Goal: Task Accomplishment & Management: Use online tool/utility

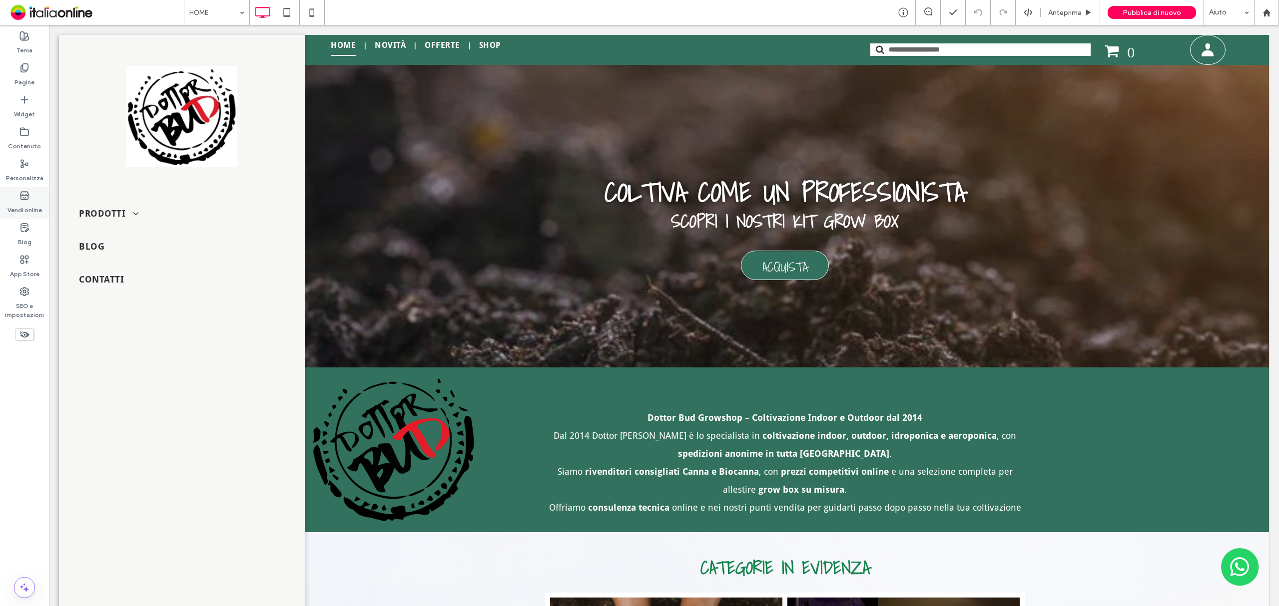
click at [24, 197] on icon at bounding box center [24, 196] width 10 height 10
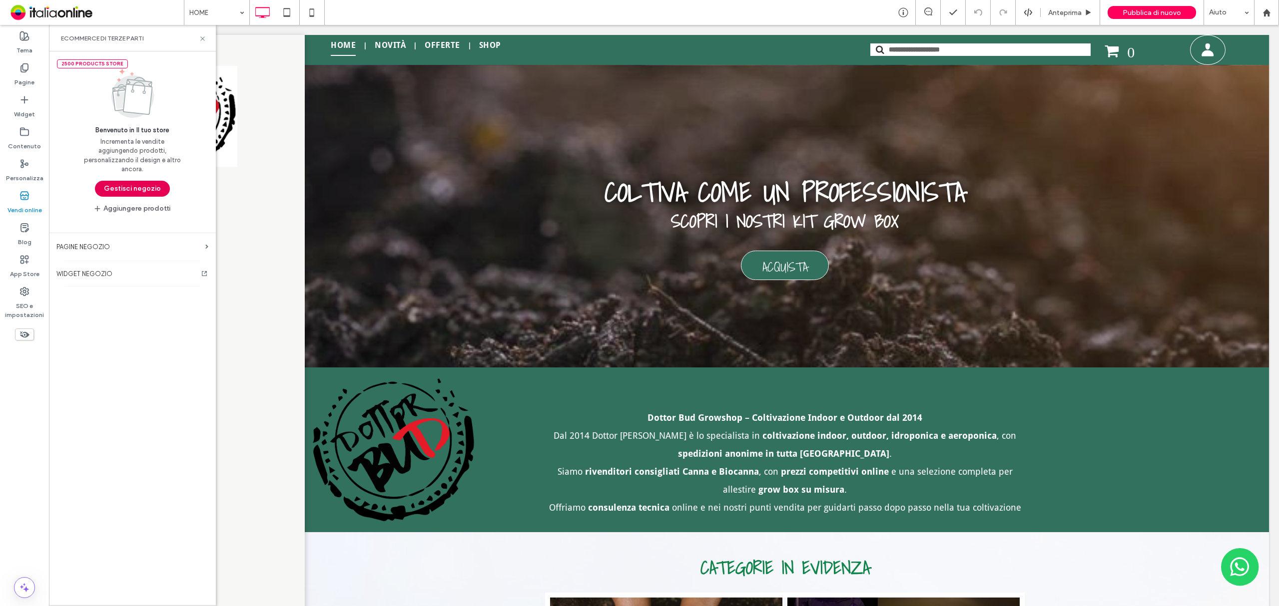
click at [140, 185] on button "Gestisci negozio" at bounding box center [132, 189] width 75 height 16
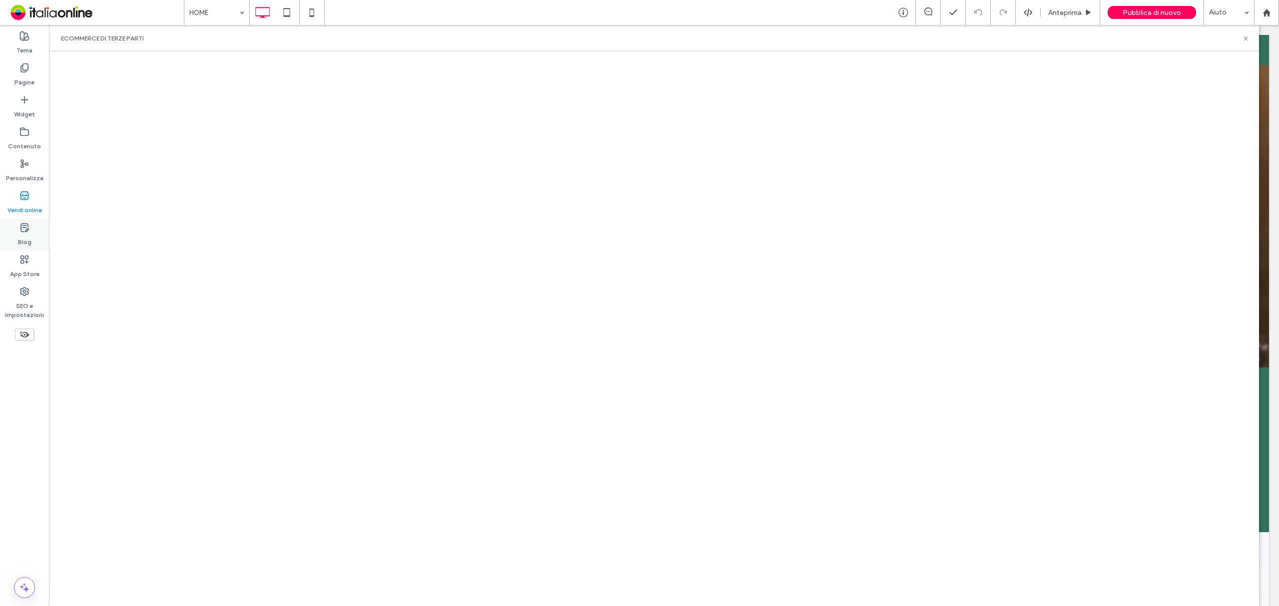
click at [19, 232] on icon at bounding box center [24, 228] width 10 height 10
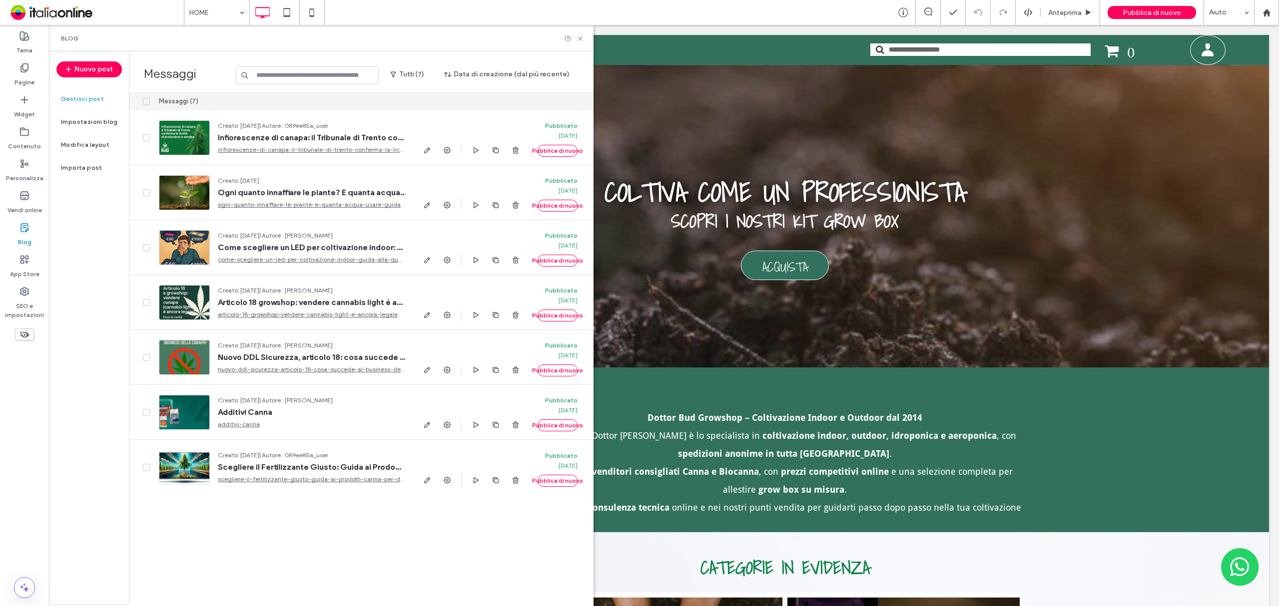
click at [584, 39] on div "Blog" at bounding box center [321, 38] width 544 height 26
click at [581, 38] on icon at bounding box center [579, 38] width 7 height 7
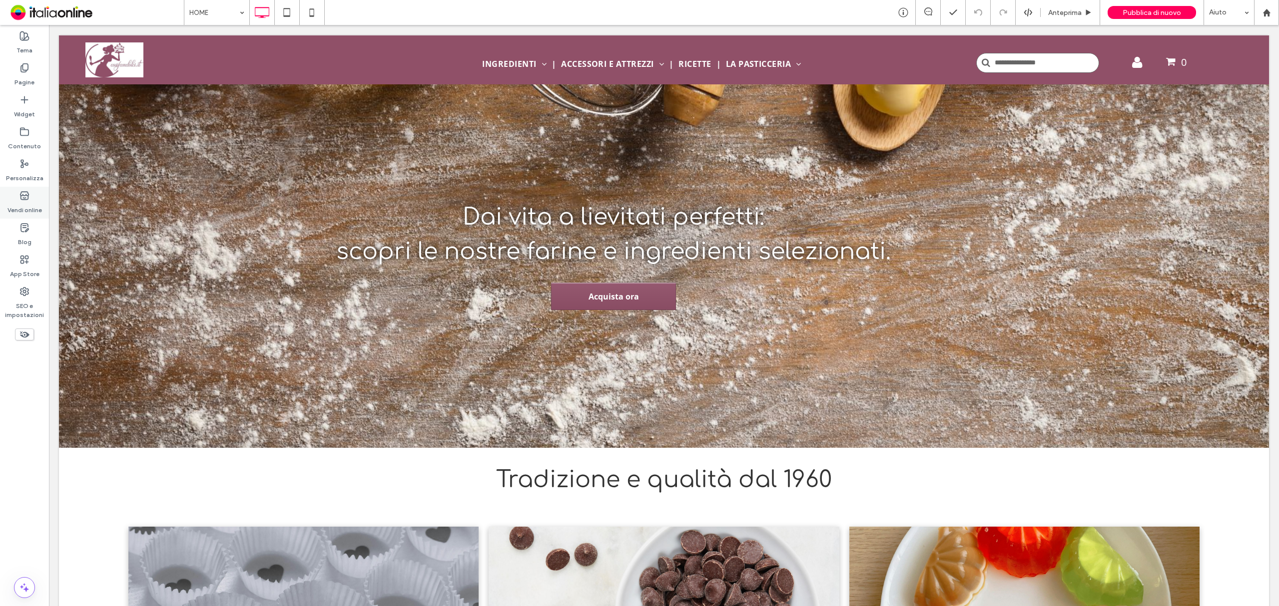
click at [29, 192] on icon at bounding box center [24, 196] width 10 height 10
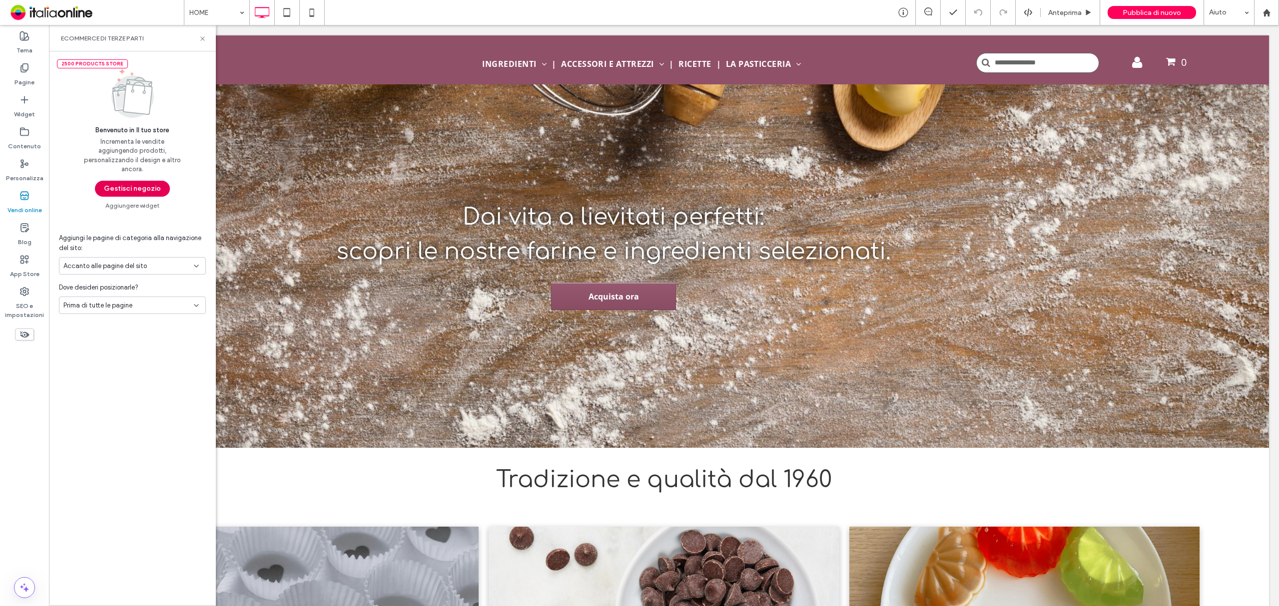
click at [128, 189] on button "Gestisci negozio" at bounding box center [132, 189] width 75 height 16
